Goal: Task Accomplishment & Management: Use online tool/utility

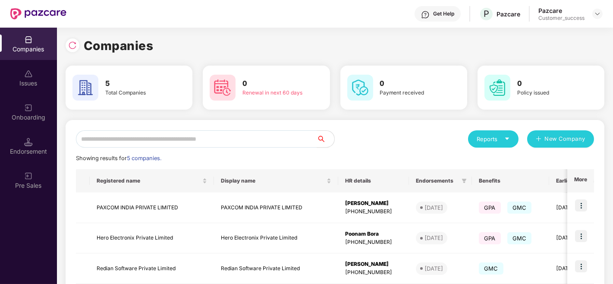
scroll to position [109, 0]
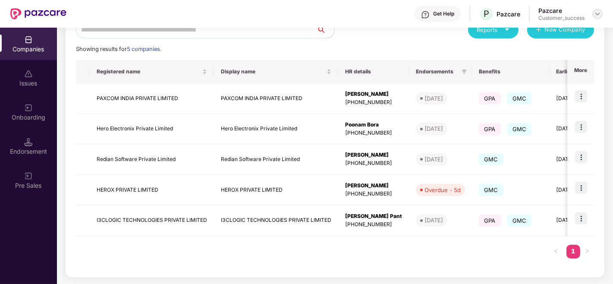
click at [600, 14] on img at bounding box center [597, 13] width 7 height 7
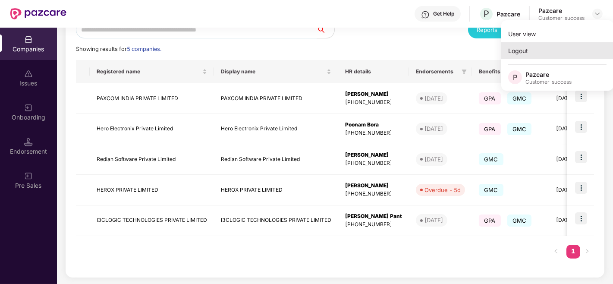
click at [532, 53] on div "Logout" at bounding box center [558, 50] width 112 height 17
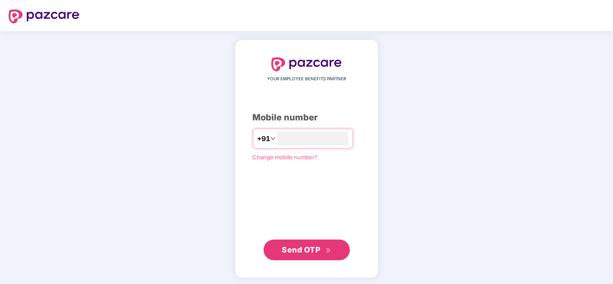
type input "**********"
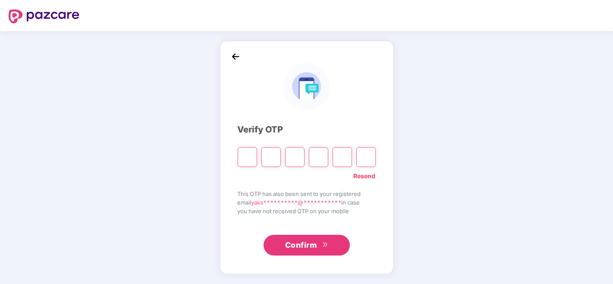
type input "*"
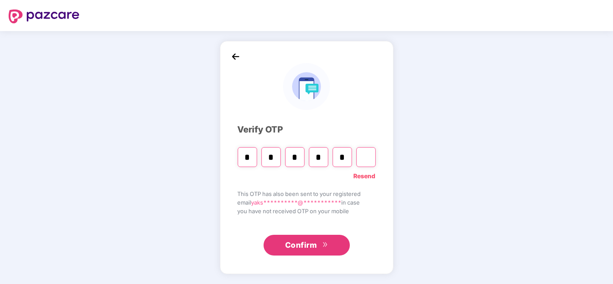
type input "*"
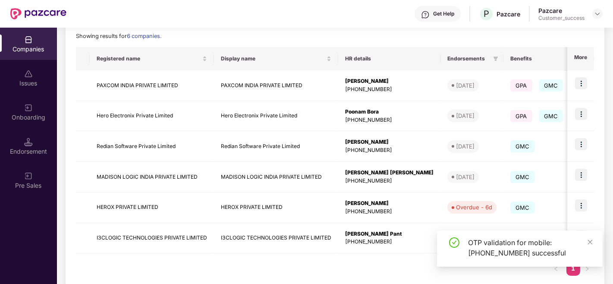
scroll to position [139, 0]
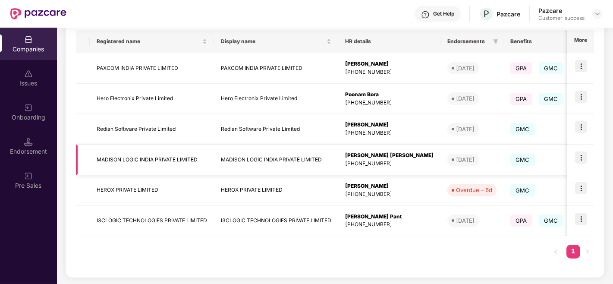
click at [581, 161] on img at bounding box center [581, 158] width 12 height 12
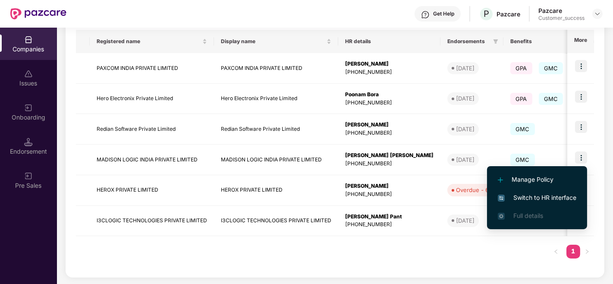
click at [300, 238] on div "Registered name Display name HR details Endorsements Benefits Earliest Renewal …" at bounding box center [335, 148] width 518 height 237
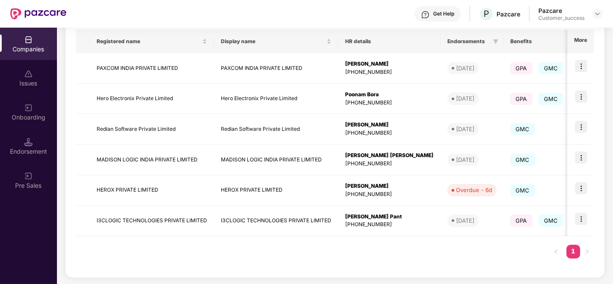
click at [22, 229] on div "Companies Issues Onboarding Endorsement Pre Sales" at bounding box center [28, 156] width 57 height 256
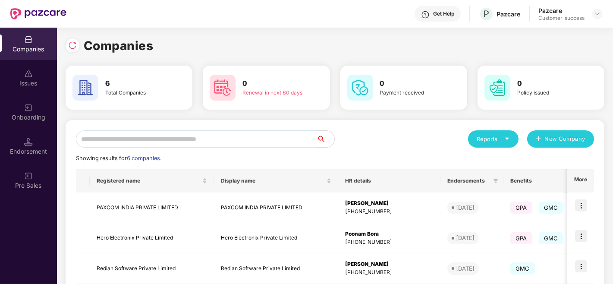
click at [1, 120] on div "Onboarding" at bounding box center [28, 117] width 57 height 9
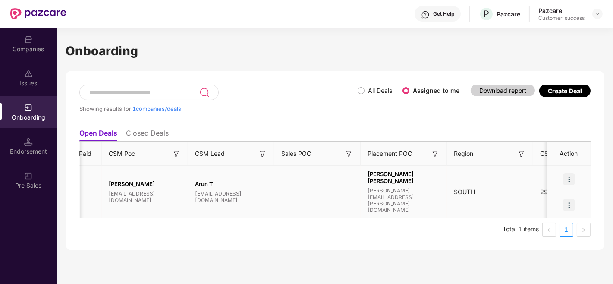
scroll to position [0, 736]
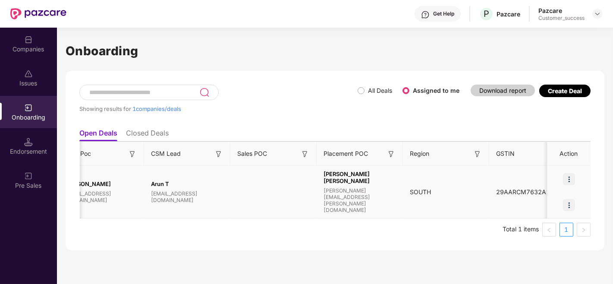
click at [575, 177] on img at bounding box center [569, 179] width 12 height 12
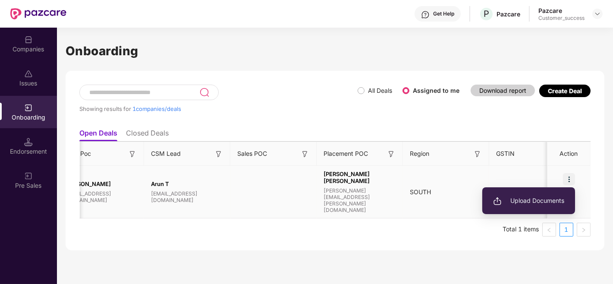
click at [547, 195] on li "Upload Documents" at bounding box center [529, 201] width 93 height 18
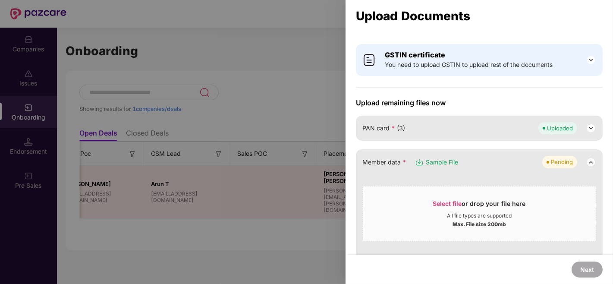
scroll to position [0, 0]
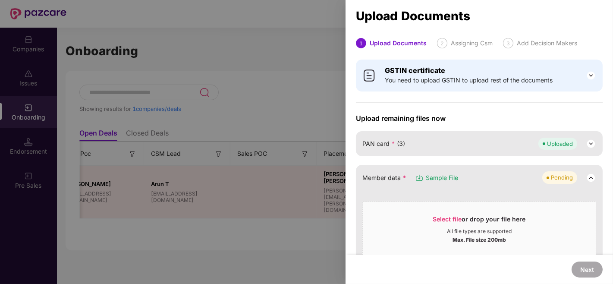
click at [441, 173] on span "Sample File" at bounding box center [442, 177] width 32 height 9
click at [155, 85] on div at bounding box center [306, 142] width 613 height 284
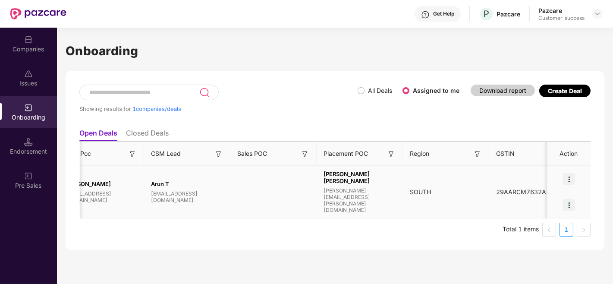
click at [568, 183] on img at bounding box center [569, 179] width 12 height 12
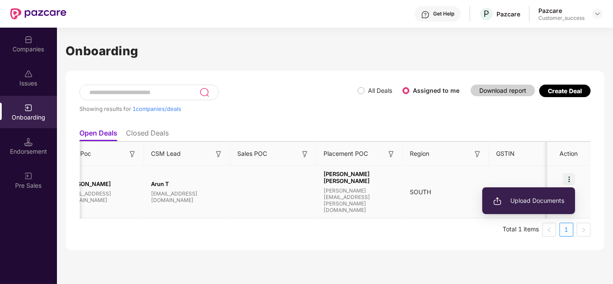
click at [539, 197] on span "Upload Documents" at bounding box center [528, 200] width 71 height 9
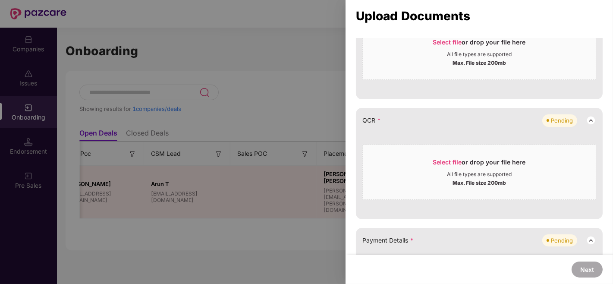
scroll to position [297, 0]
click at [277, 81] on div at bounding box center [306, 142] width 613 height 284
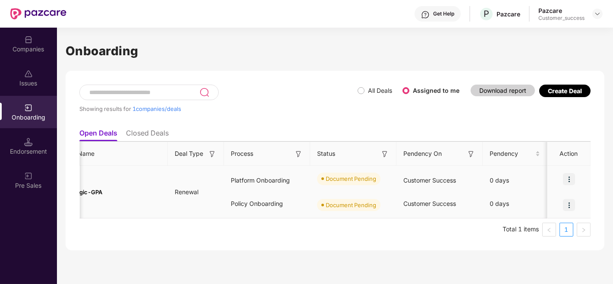
scroll to position [0, 0]
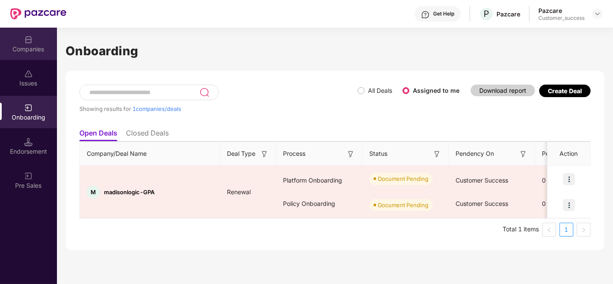
click at [20, 44] on div "Companies" at bounding box center [28, 44] width 57 height 32
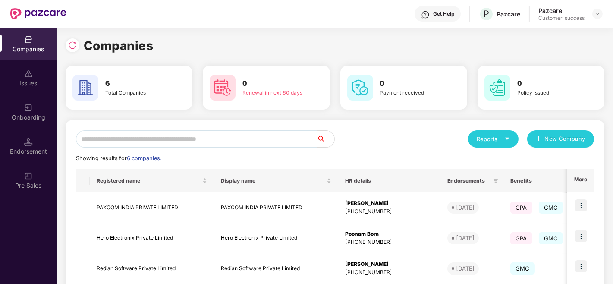
click at [123, 143] on input "text" at bounding box center [196, 138] width 241 height 17
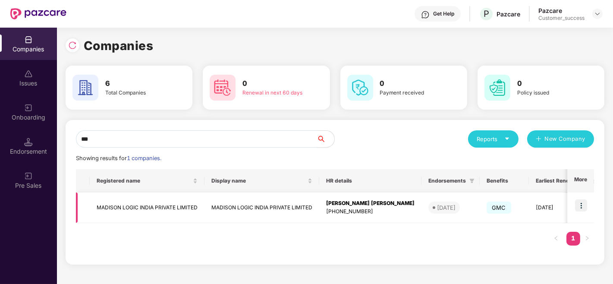
type input "***"
click at [581, 208] on img at bounding box center [581, 205] width 12 height 12
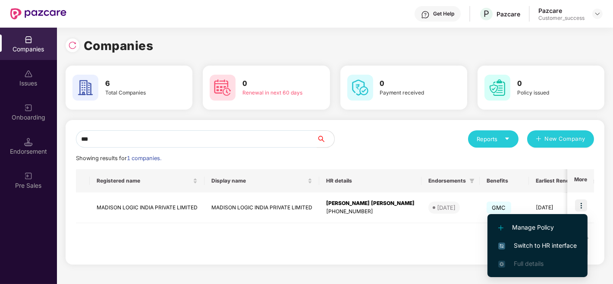
click at [537, 246] on span "Switch to HR interface" at bounding box center [538, 245] width 79 height 9
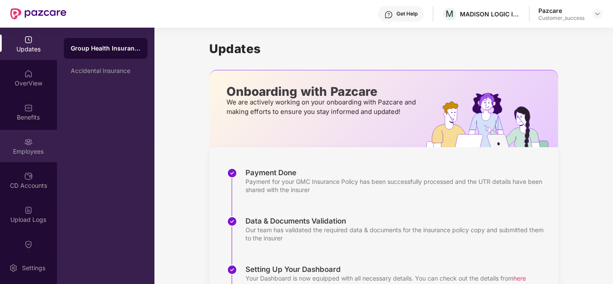
click at [14, 152] on div "Employees" at bounding box center [28, 151] width 57 height 9
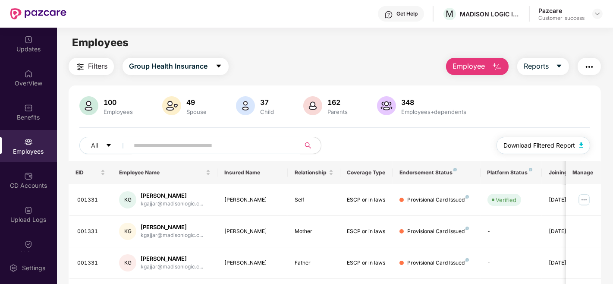
click at [553, 144] on span "Download Filtered Report" at bounding box center [540, 145] width 72 height 9
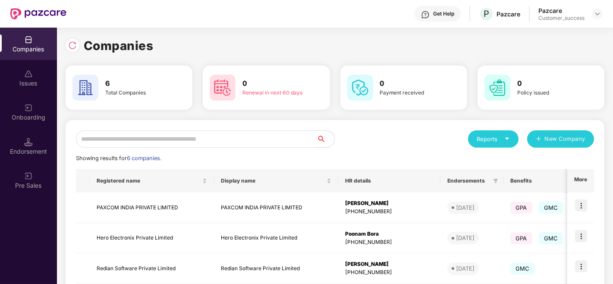
click at [12, 116] on div "Onboarding" at bounding box center [28, 117] width 57 height 9
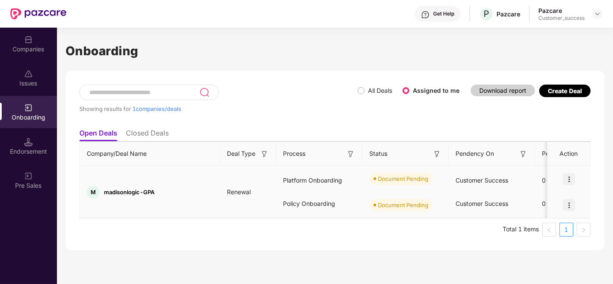
click at [573, 177] on img at bounding box center [569, 179] width 12 height 12
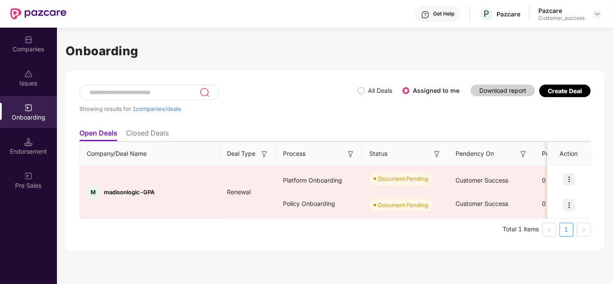
click at [603, 195] on div "Showing results for 1 companies/deals All Deals Assigned to me Download report …" at bounding box center [335, 161] width 539 height 180
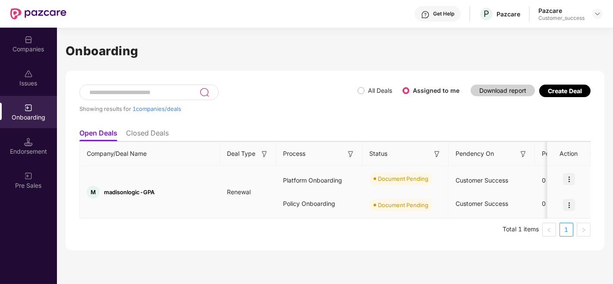
click at [573, 204] on img at bounding box center [569, 205] width 12 height 12
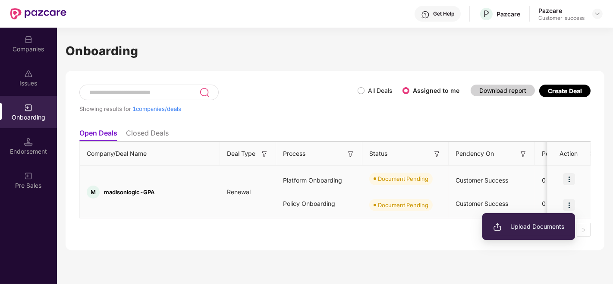
click at [544, 225] on span "Upload Documents" at bounding box center [528, 226] width 71 height 9
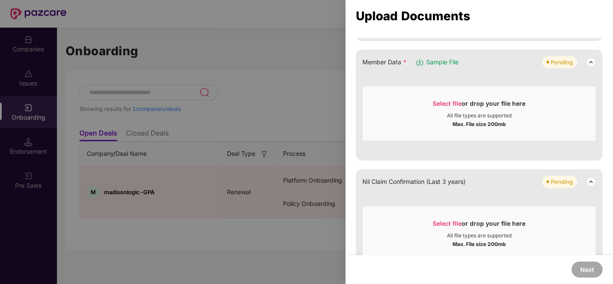
scroll to position [151, 0]
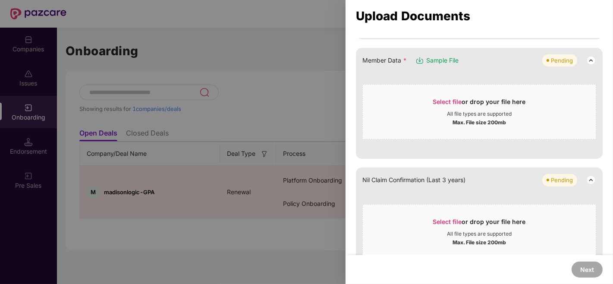
click at [325, 96] on div at bounding box center [306, 142] width 613 height 284
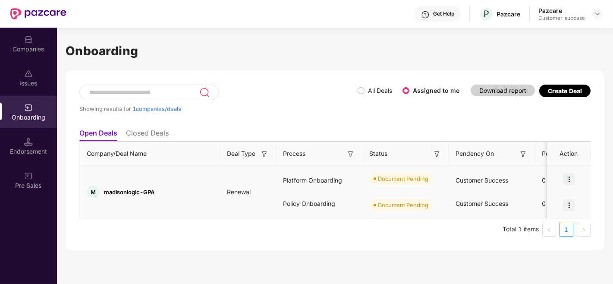
click at [575, 176] on img at bounding box center [569, 179] width 12 height 12
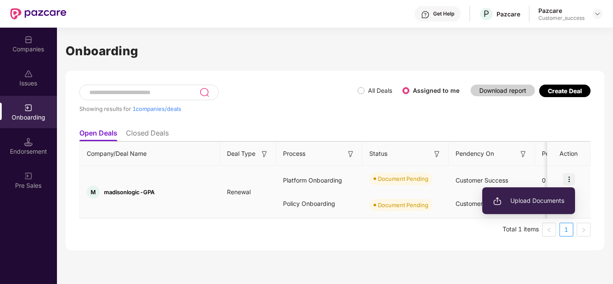
click at [536, 192] on li "Upload Documents" at bounding box center [529, 201] width 93 height 18
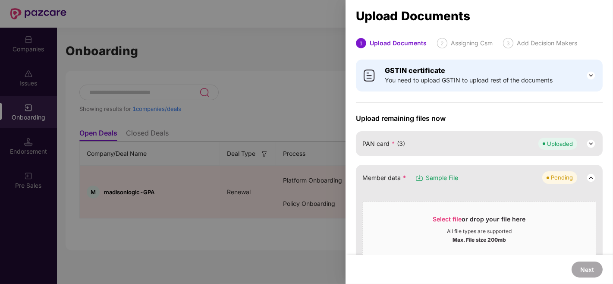
scroll to position [96, 0]
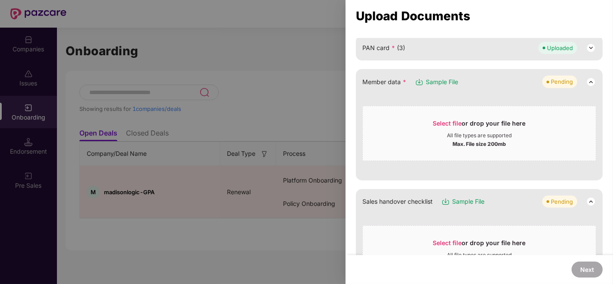
click at [468, 149] on span "Select file or drop your file here All file types are supported Max. File size …" at bounding box center [479, 133] width 233 height 41
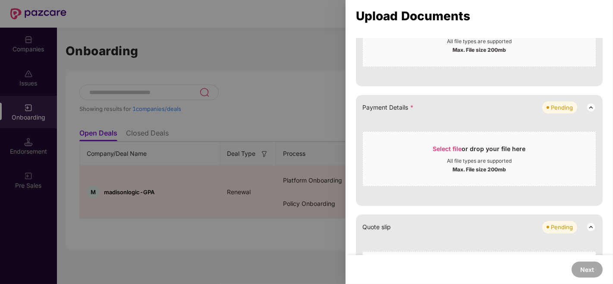
scroll to position [0, 0]
